Goal: Navigation & Orientation: Find specific page/section

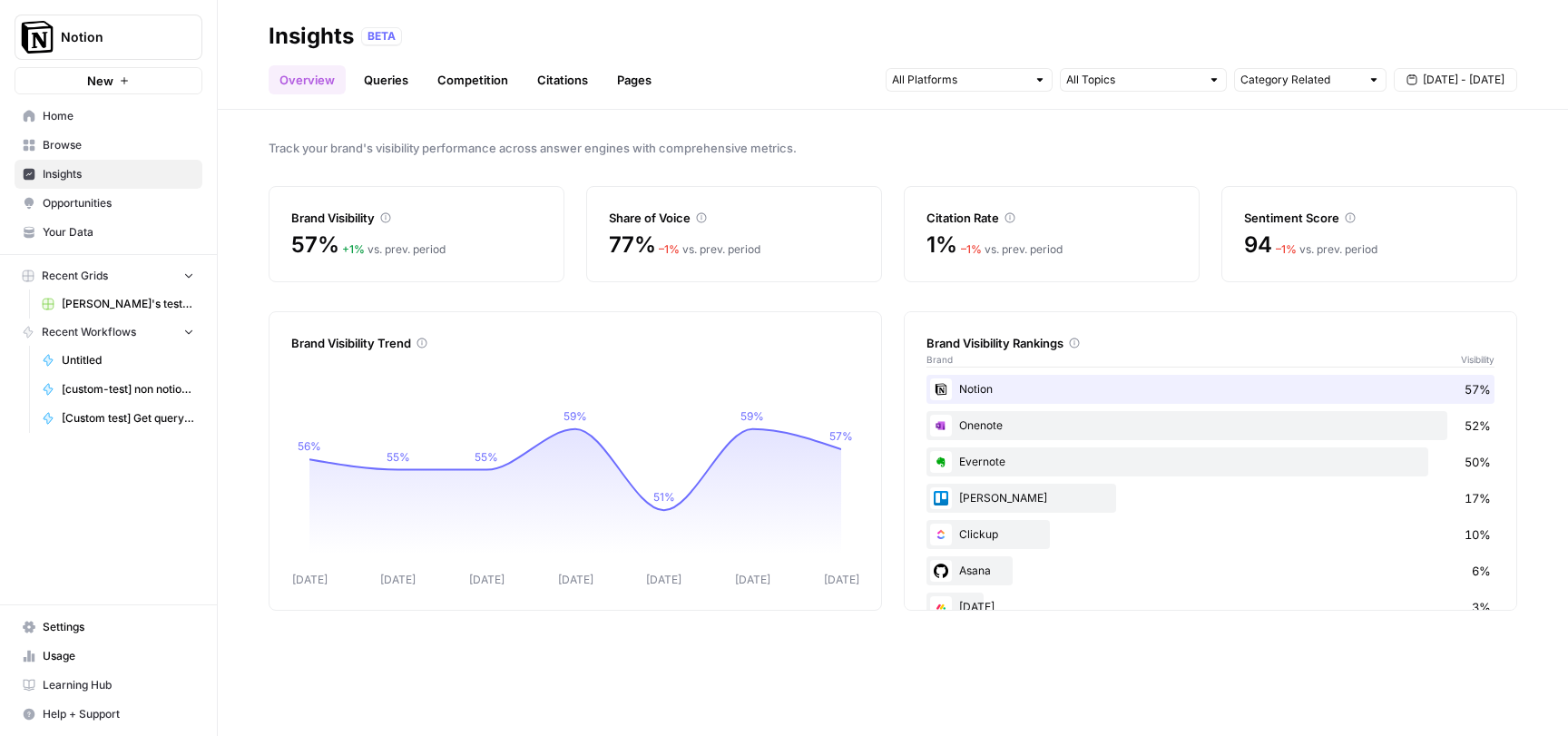
click at [41, 195] on link "Opportunities" at bounding box center [108, 203] width 188 height 29
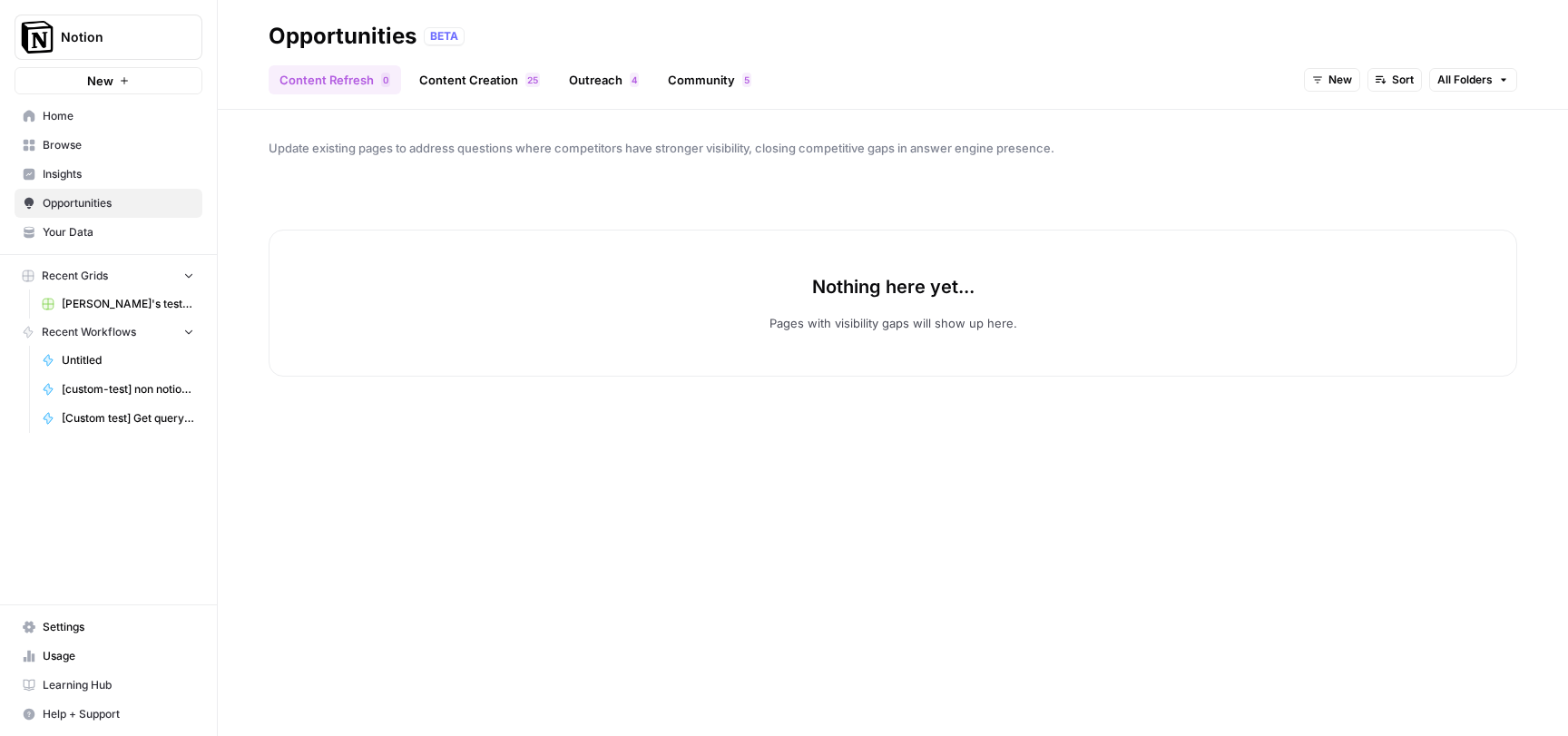
click at [56, 159] on link "Browse" at bounding box center [108, 145] width 188 height 29
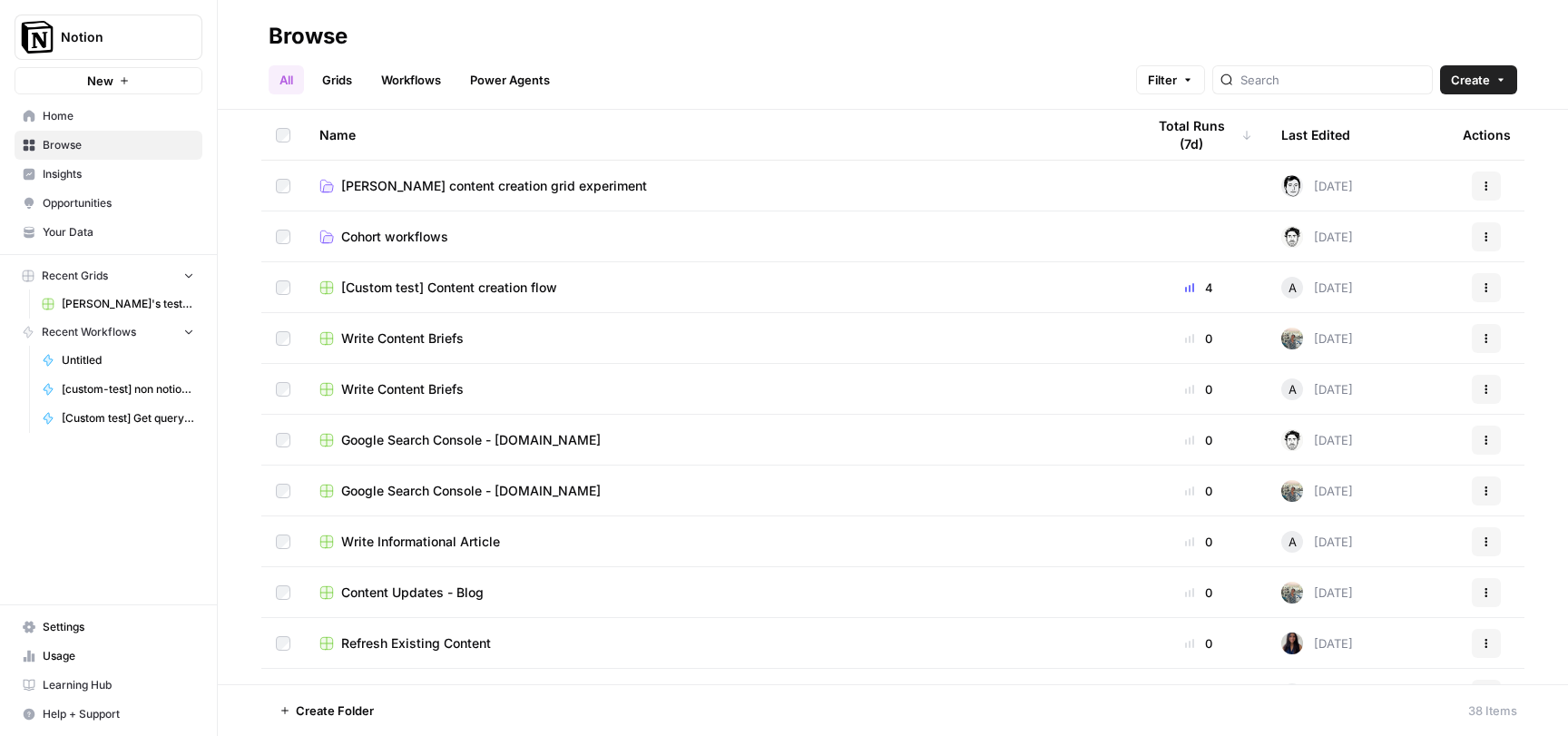
click at [66, 118] on span "Home" at bounding box center [117, 115] width 151 height 16
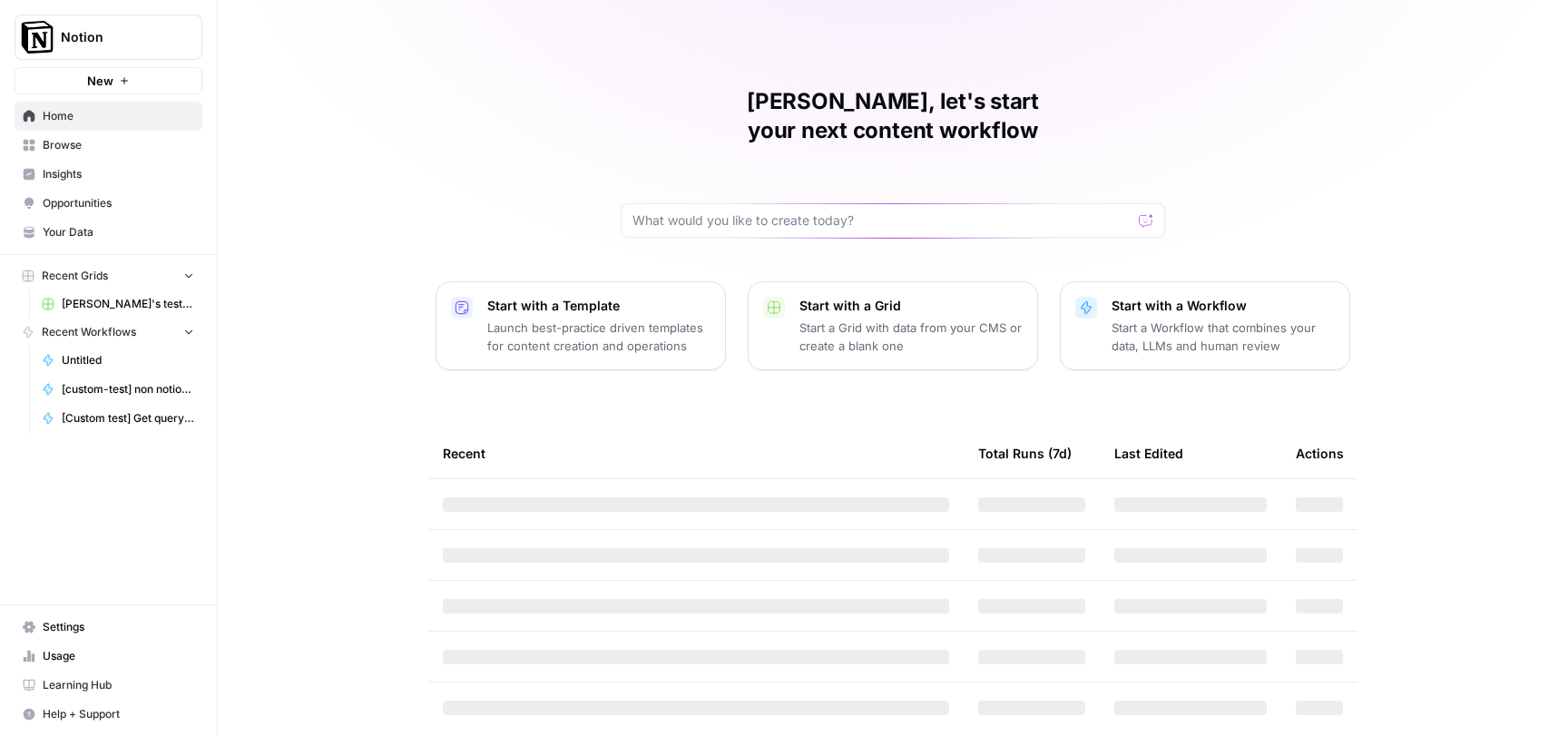
click at [69, 143] on span "Browse" at bounding box center [117, 144] width 151 height 16
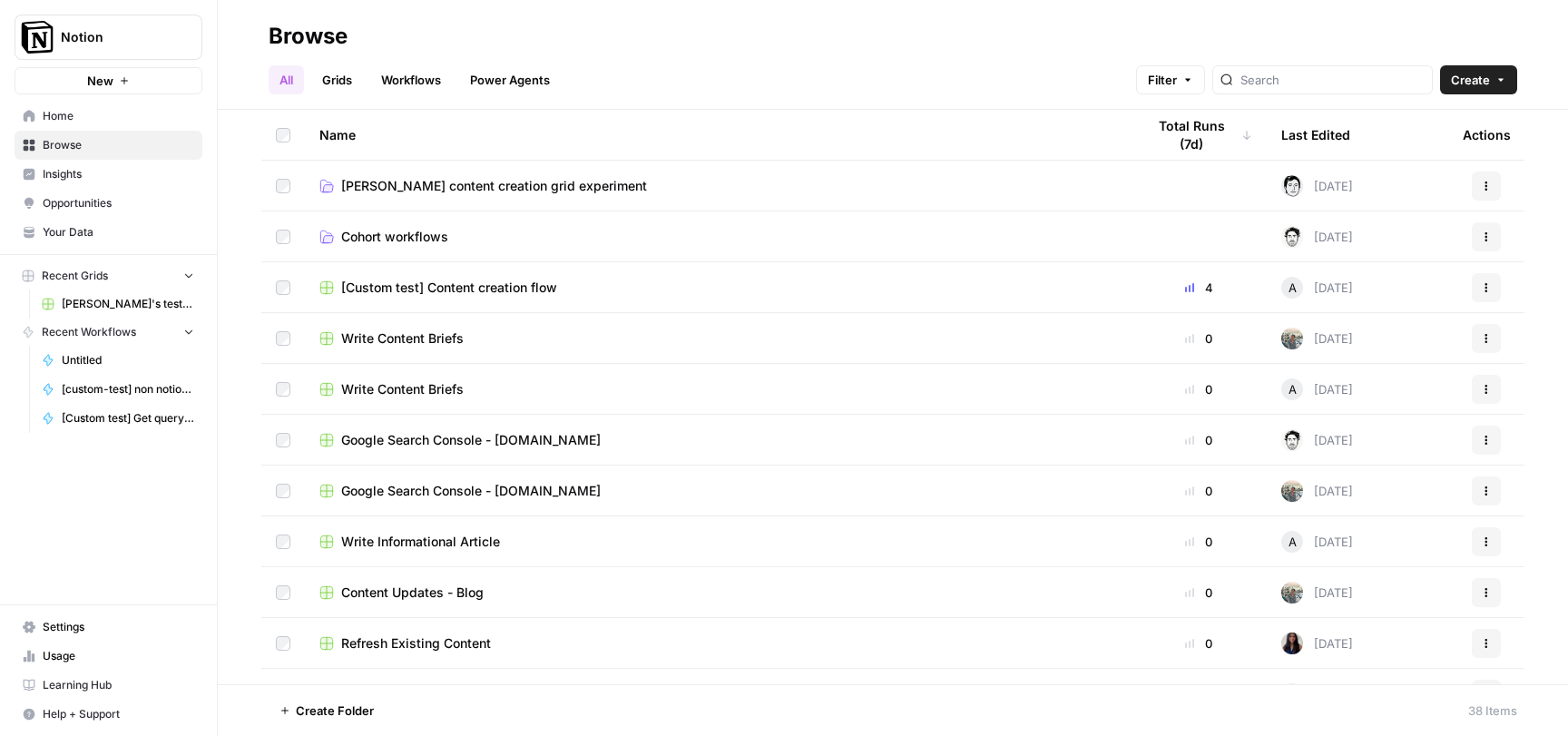
click at [70, 124] on link "Home" at bounding box center [108, 116] width 188 height 29
